Goal: Task Accomplishment & Management: Manage account settings

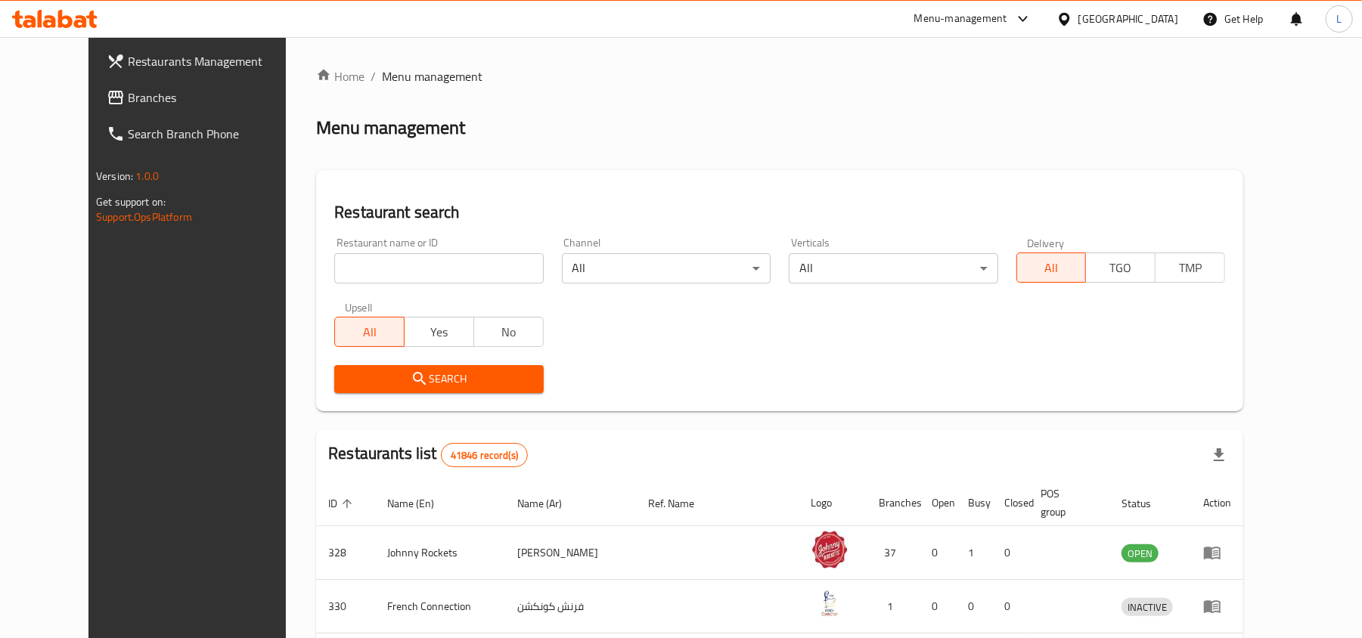
click at [1128, 22] on div "[GEOGRAPHIC_DATA]" at bounding box center [1128, 19] width 100 height 17
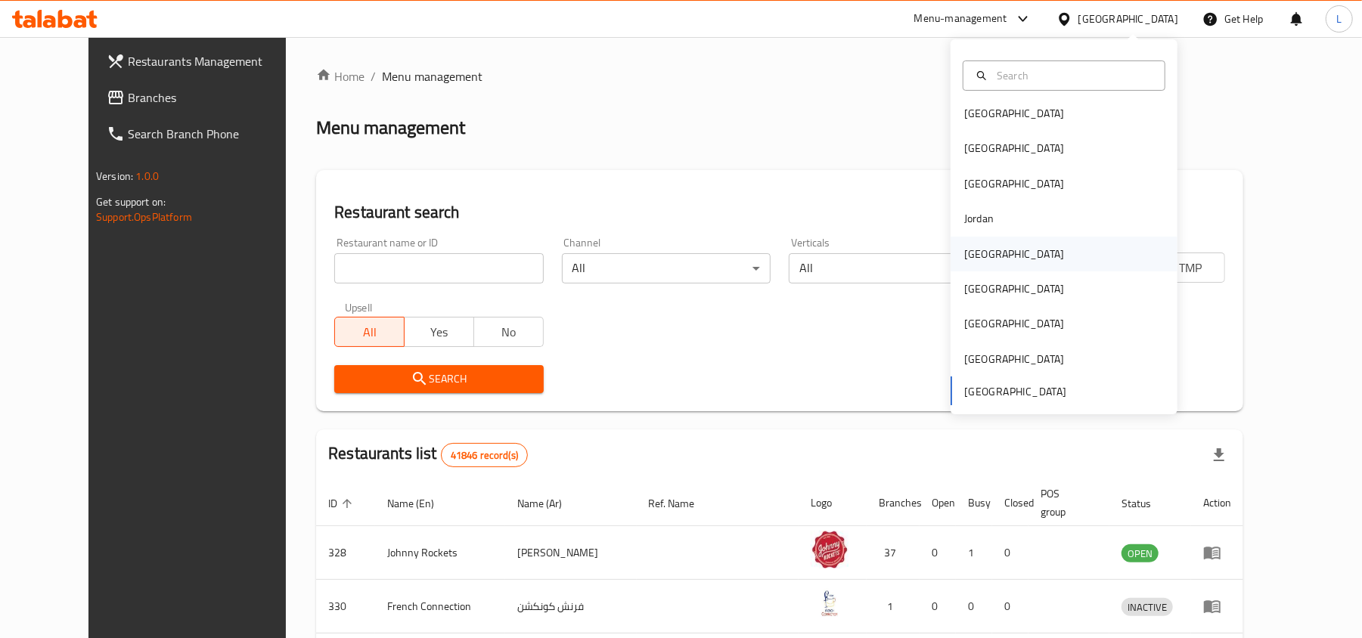
scroll to position [8, 0]
click at [968, 104] on div "[GEOGRAPHIC_DATA]" at bounding box center [1014, 112] width 100 height 17
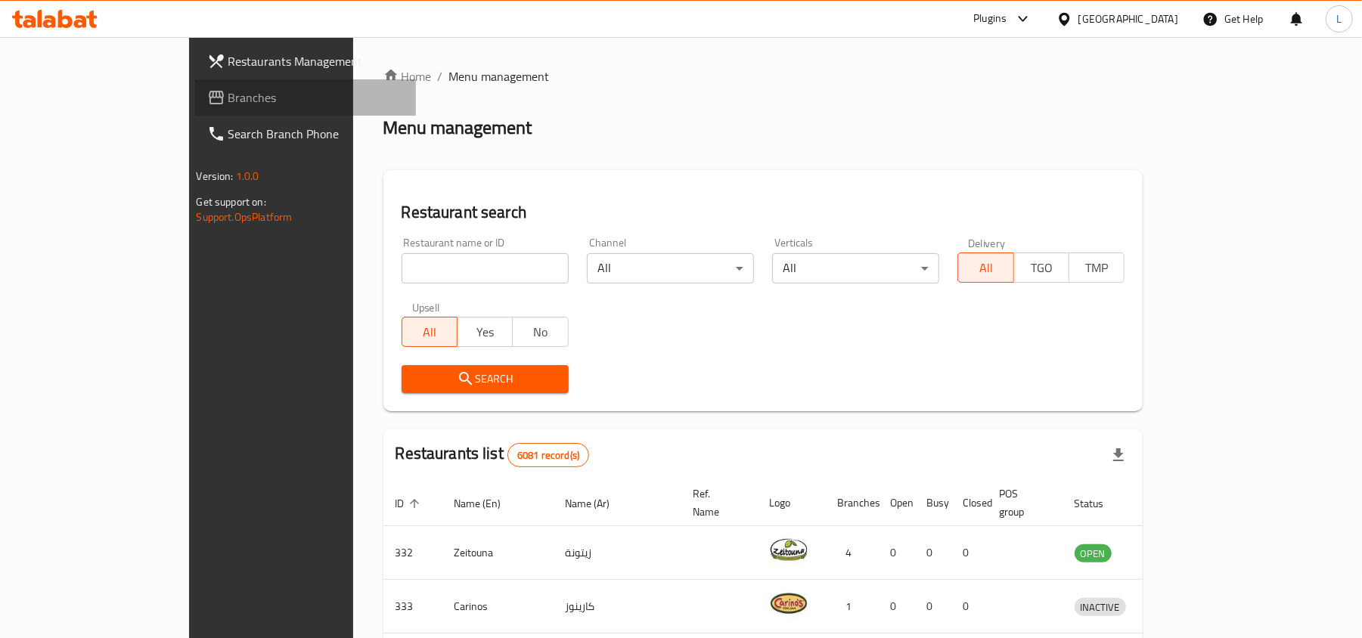
click at [228, 88] on span "Branches" at bounding box center [316, 97] width 176 height 18
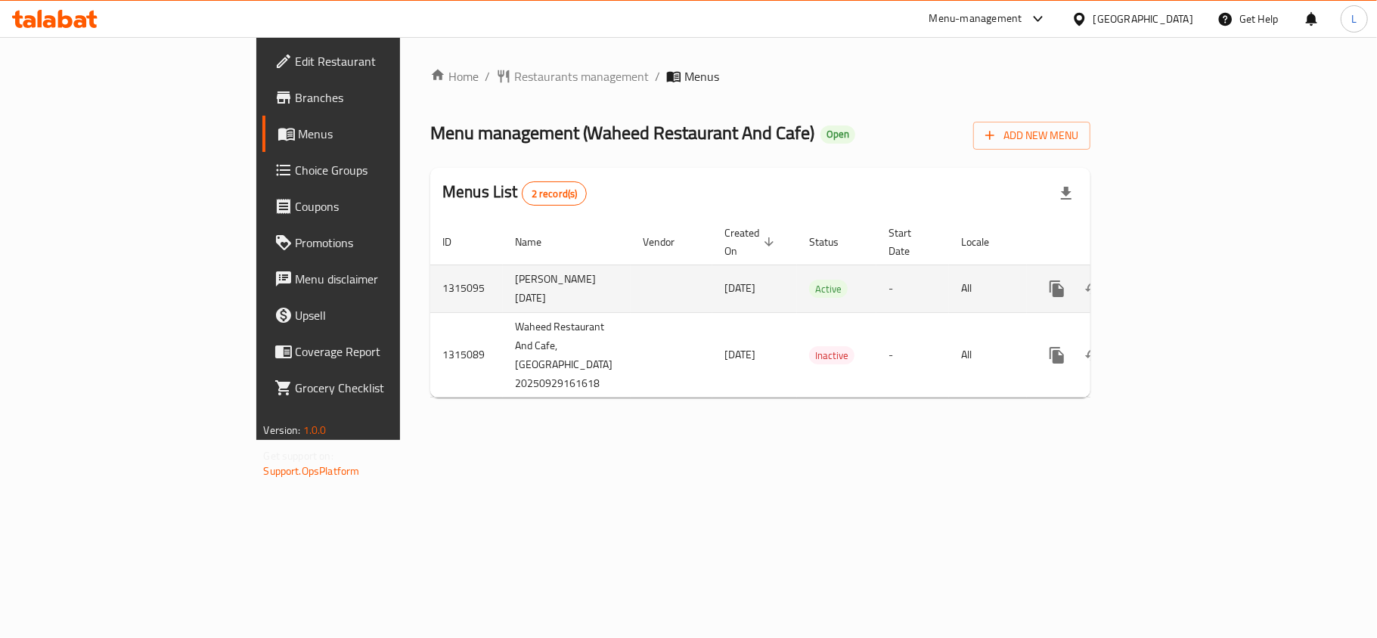
click at [1173, 282] on icon "enhanced table" at bounding box center [1166, 289] width 14 height 14
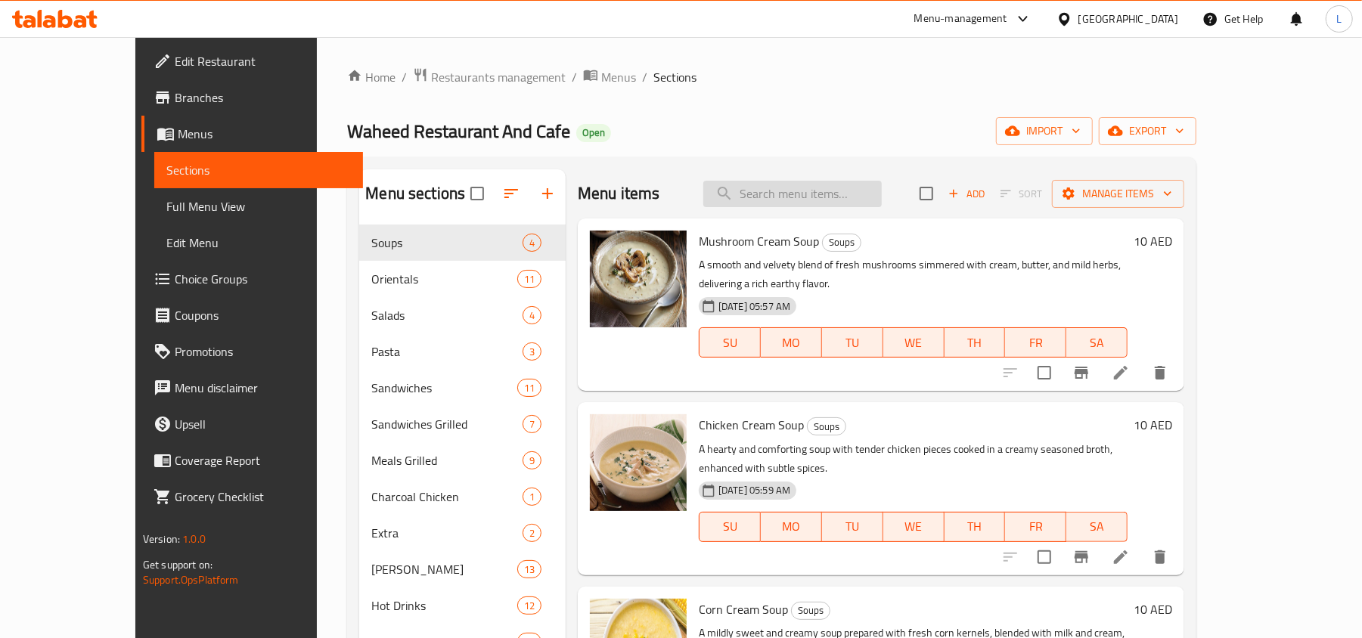
click at [826, 188] on input "search" at bounding box center [792, 194] width 178 height 26
paste input "A selection of carbonated soft drinks served chilled."
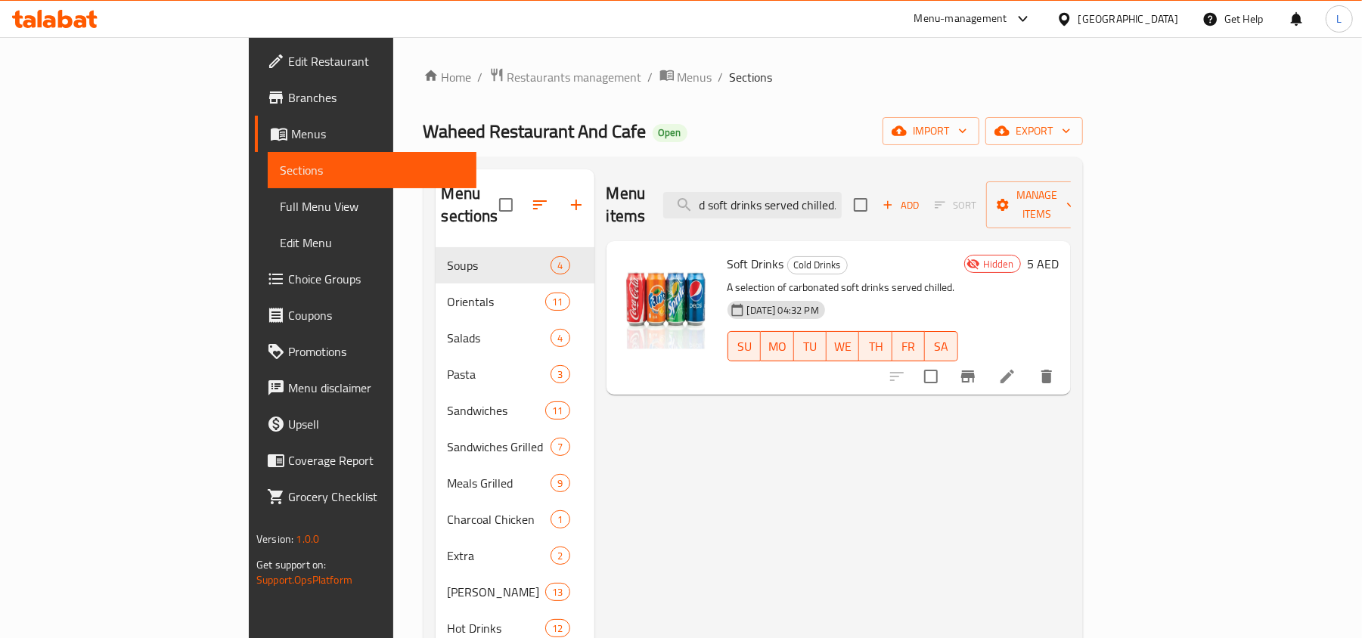
type input "A selection of carbonated soft drinks served chilled."
drag, startPoint x: 681, startPoint y: 267, endPoint x: 974, endPoint y: 257, distance: 293.5
click at [958, 278] on p "A selection of carbonated soft drinks served chilled." at bounding box center [842, 287] width 231 height 19
click at [639, 400] on div "Menu items A selection of carbonated soft drinks served chilled. Add Sort Manag…" at bounding box center [832, 488] width 476 height 638
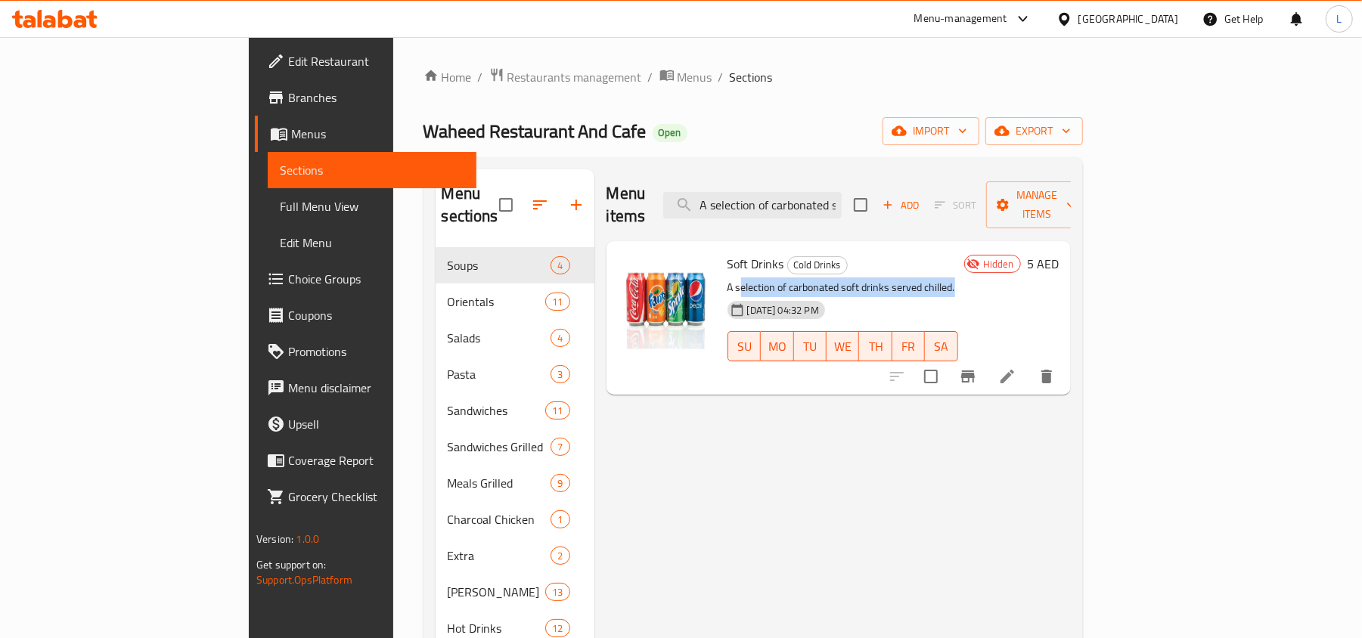
drag, startPoint x: 678, startPoint y: 263, endPoint x: 1018, endPoint y: 270, distance: 340.3
click at [958, 278] on p "A selection of carbonated soft drinks served chilled." at bounding box center [842, 287] width 231 height 19
click at [842, 197] on input "A selection of carbonated soft drinks served chilled." at bounding box center [752, 205] width 178 height 26
click at [842, 195] on input "A selection of carbonated soft drinks served chilled." at bounding box center [752, 205] width 178 height 26
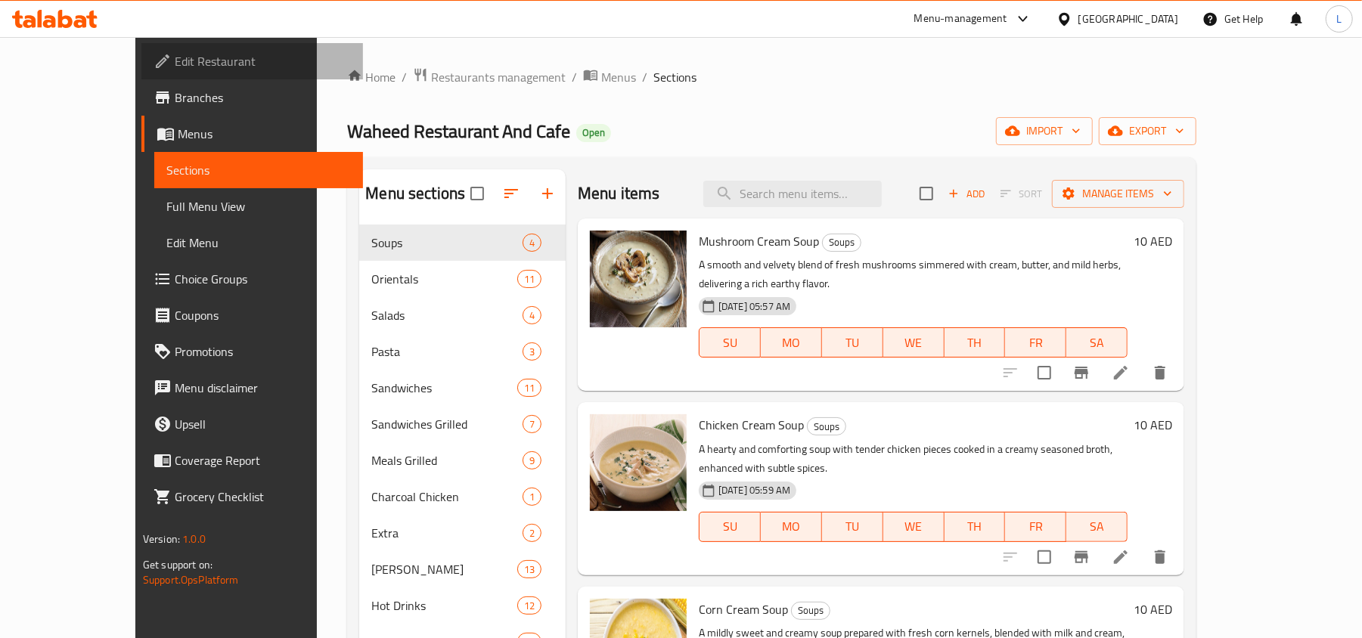
click at [175, 64] on span "Edit Restaurant" at bounding box center [263, 61] width 176 height 18
